Goal: Information Seeking & Learning: Learn about a topic

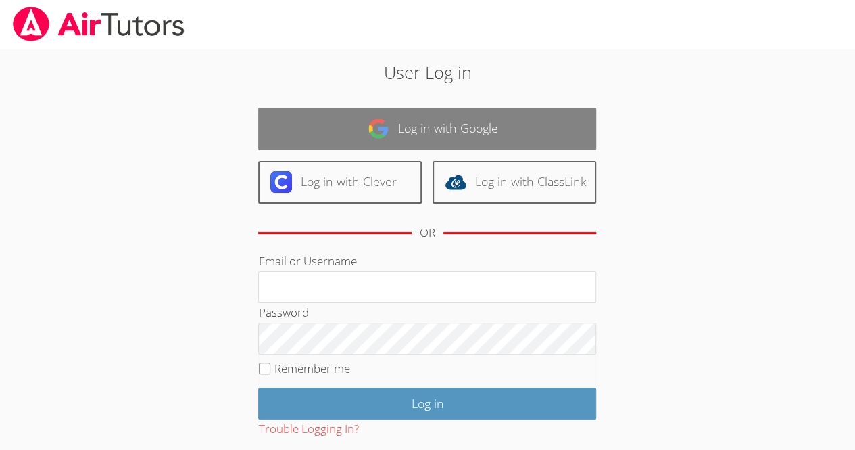
click at [409, 122] on link "Log in with Google" at bounding box center [427, 128] width 338 height 43
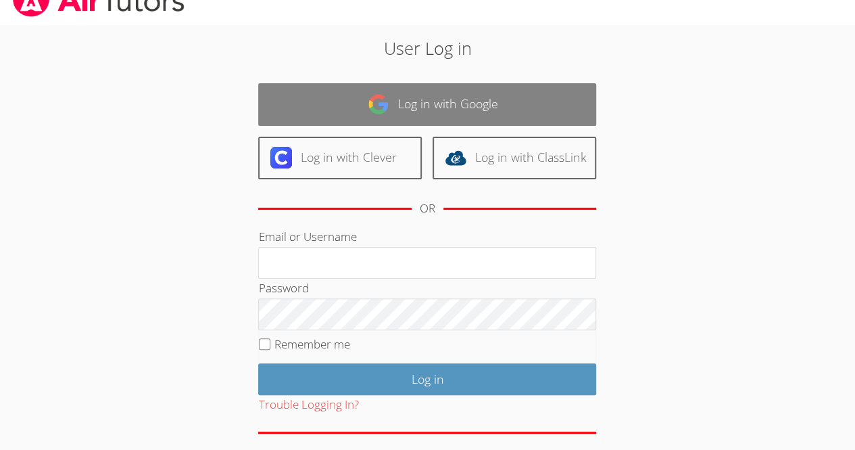
scroll to position [26, 0]
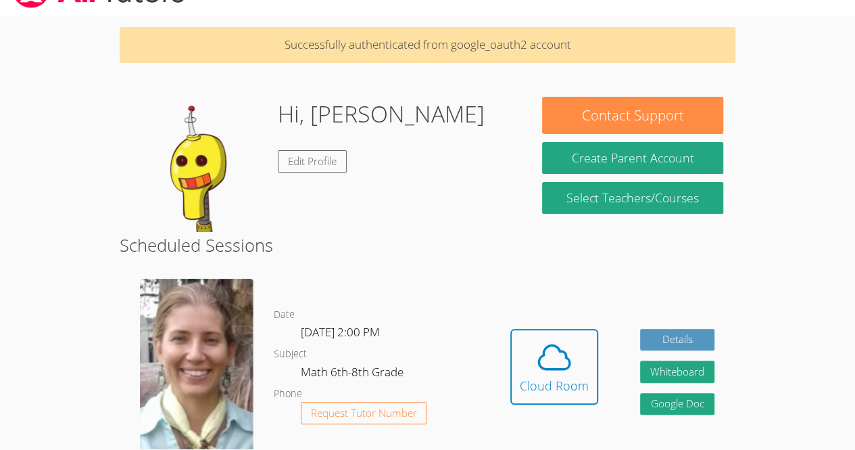
scroll to position [39, 0]
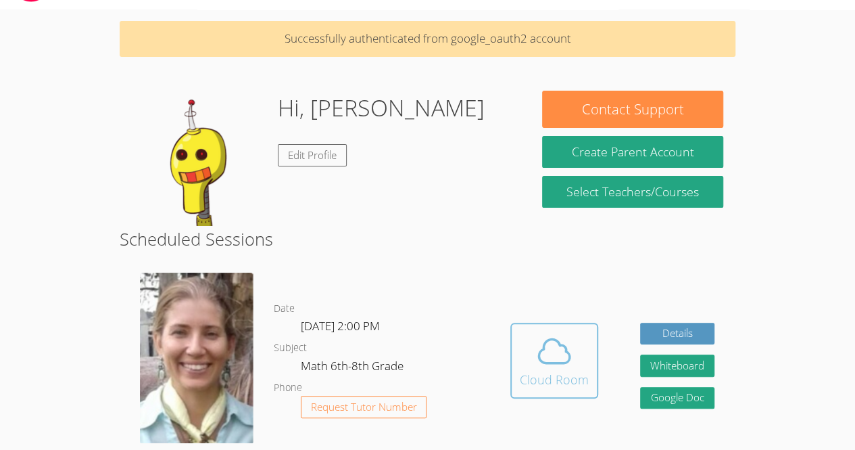
click at [562, 359] on icon at bounding box center [554, 351] width 38 height 38
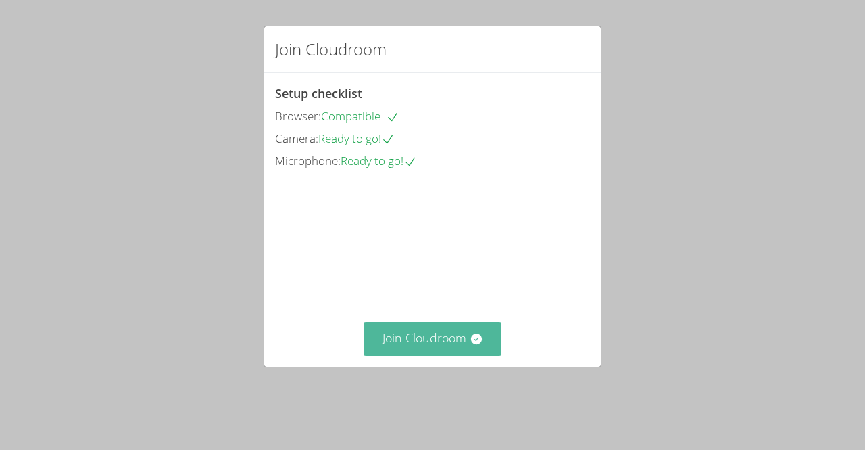
click at [419, 355] on button "Join Cloudroom" at bounding box center [433, 338] width 139 height 33
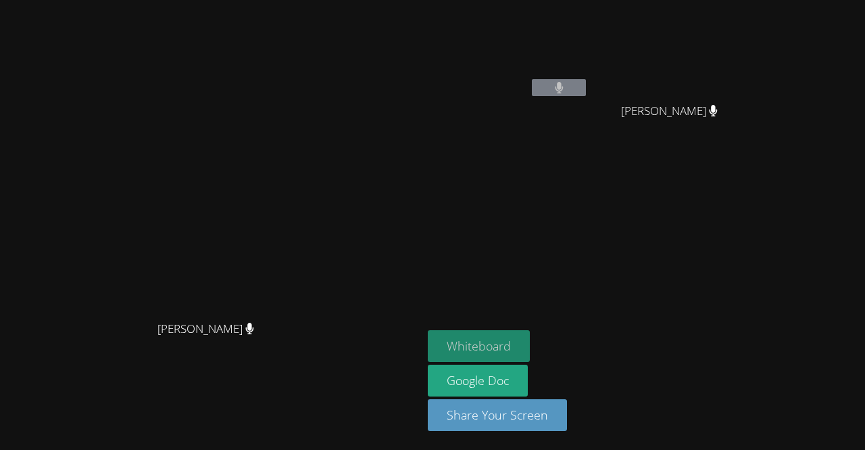
click at [530, 343] on button "Whiteboard" at bounding box center [479, 346] width 102 height 32
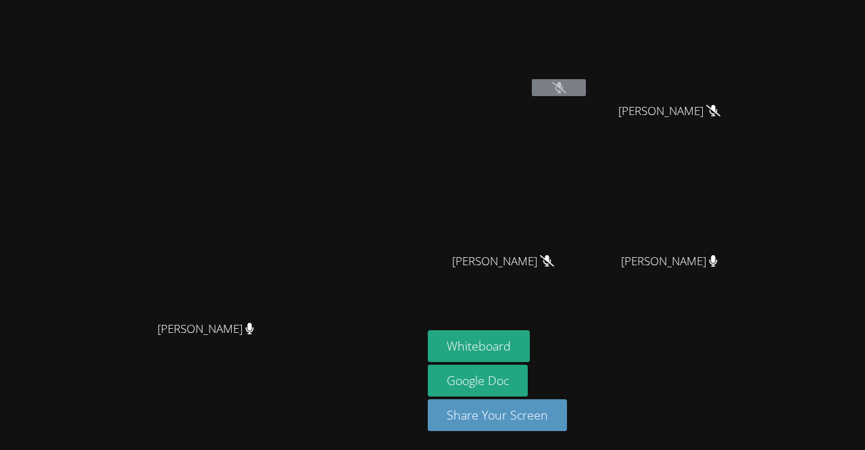
click at [567, 89] on icon at bounding box center [559, 87] width 14 height 11
click at [589, 145] on div "[PERSON_NAME]" at bounding box center [508, 77] width 161 height 145
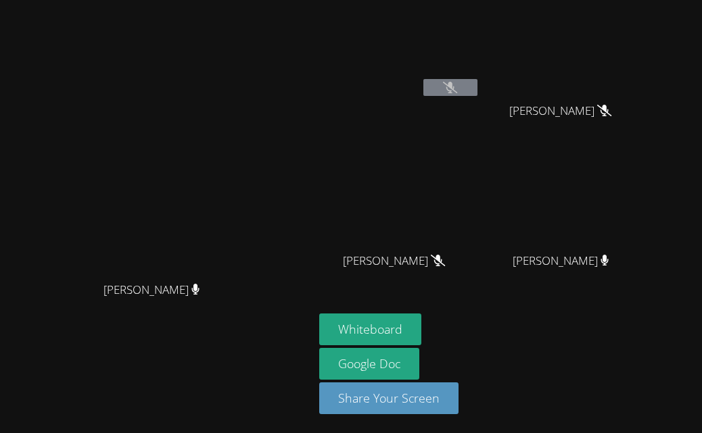
drag, startPoint x: 291, startPoint y: 20, endPoint x: 316, endPoint y: -45, distance: 70.2
drag, startPoint x: 316, startPoint y: -45, endPoint x: 195, endPoint y: 62, distance: 160.9
click at [195, 62] on div "[PERSON_NAME] [PERSON_NAME]" at bounding box center [156, 216] width 303 height 423
drag, startPoint x: 354, startPoint y: 87, endPoint x: 356, endPoint y: 199, distance: 111.6
drag, startPoint x: 356, startPoint y: 199, endPoint x: 308, endPoint y: 178, distance: 51.8
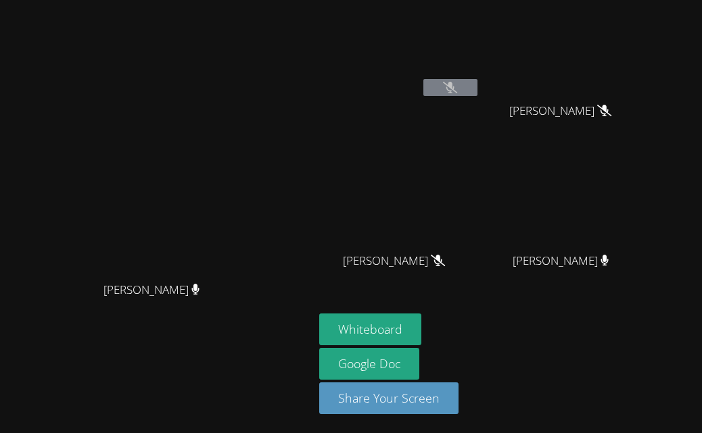
click at [258, 178] on video at bounding box center [156, 190] width 203 height 170
drag, startPoint x: 308, startPoint y: 178, endPoint x: 355, endPoint y: 85, distance: 104.3
click at [258, 105] on video at bounding box center [156, 190] width 203 height 170
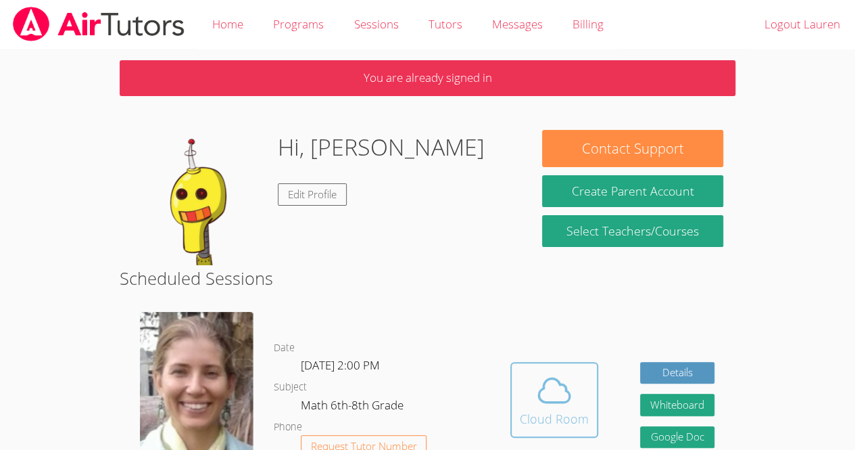
click at [555, 391] on icon at bounding box center [554, 390] width 38 height 38
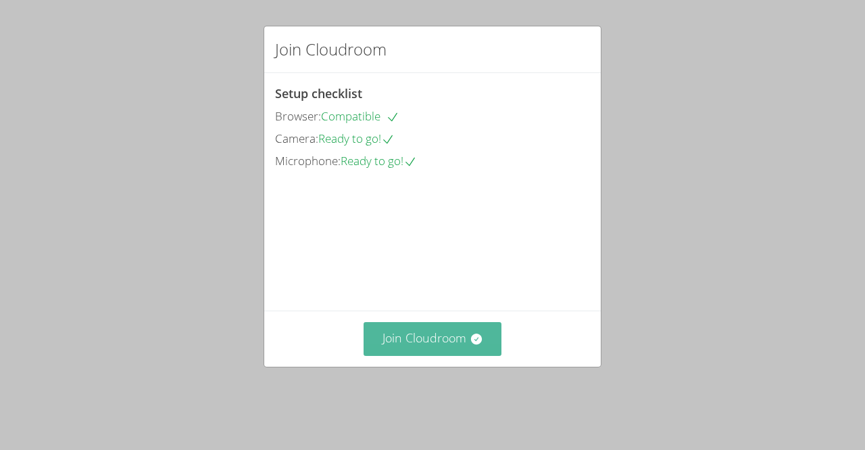
click at [429, 355] on button "Join Cloudroom" at bounding box center [433, 338] width 139 height 33
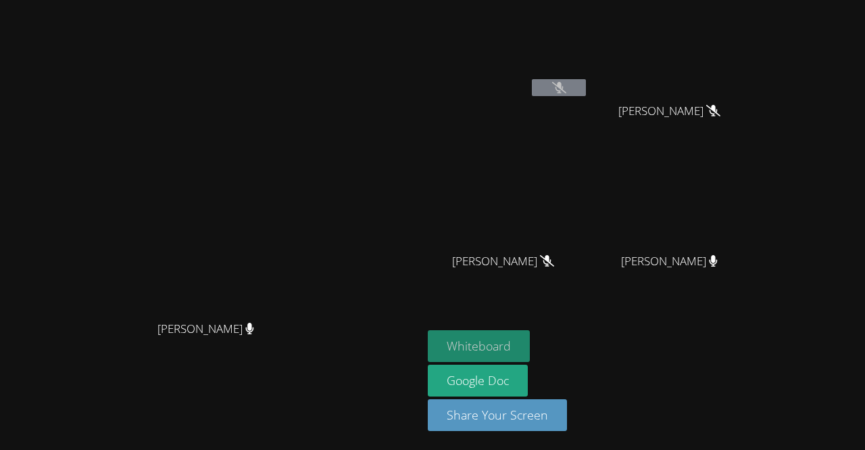
click at [530, 342] on button "Whiteboard" at bounding box center [479, 346] width 102 height 32
click at [110, 185] on video at bounding box center [211, 198] width 203 height 232
click at [586, 94] on button at bounding box center [559, 87] width 54 height 17
click at [563, 229] on video at bounding box center [508, 201] width 161 height 91
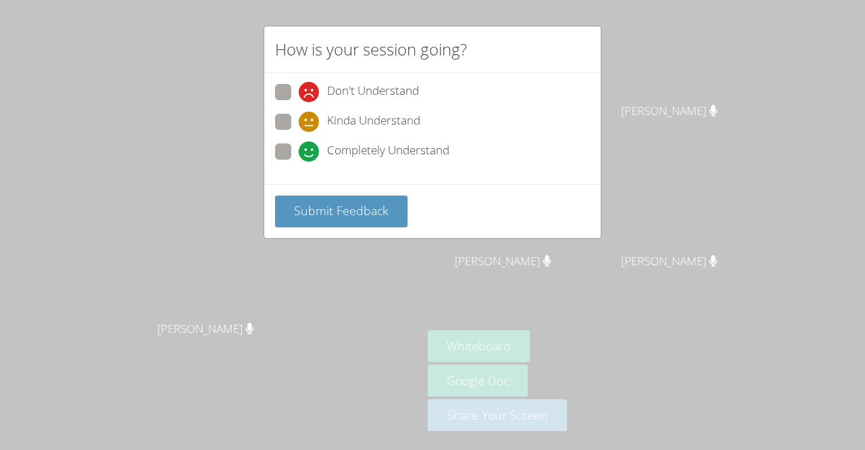
click at [378, 83] on span "Don't Understand" at bounding box center [373, 92] width 92 height 20
click at [310, 84] on input "Don't Understand" at bounding box center [304, 89] width 11 height 11
radio input "true"
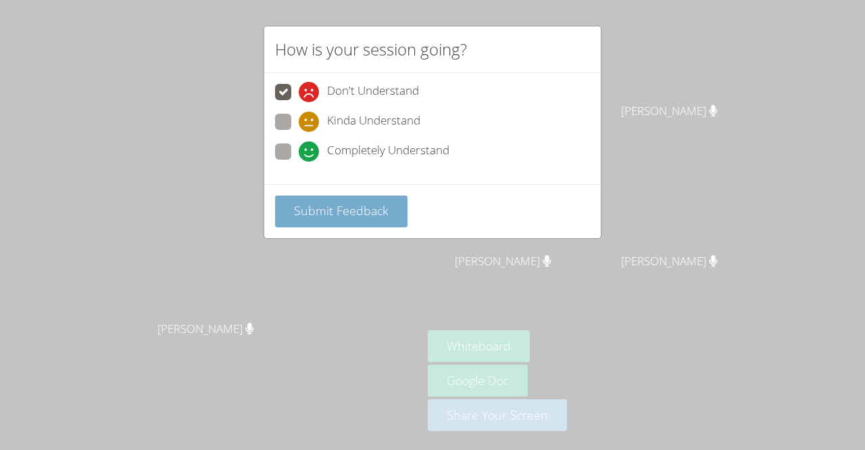
click at [318, 209] on span "Submit Feedback" at bounding box center [341, 210] width 95 height 16
